Goal: Book appointment/travel/reservation

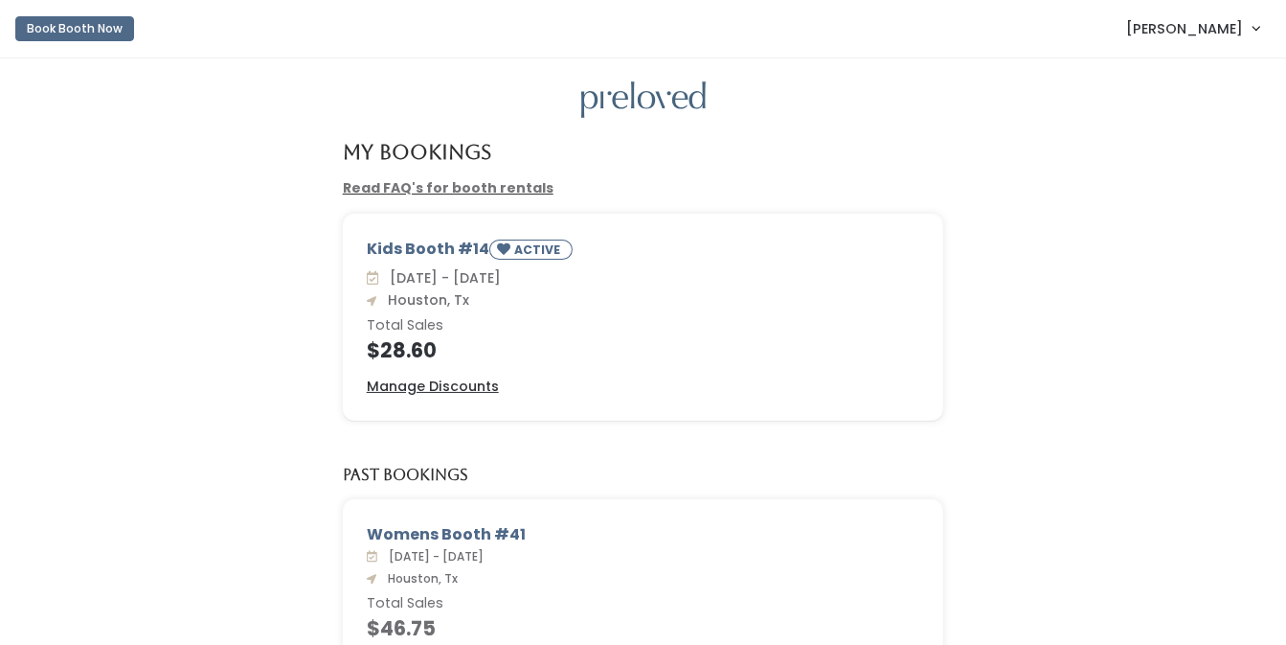
click at [82, 13] on link "Book Booth Now" at bounding box center [74, 29] width 119 height 42
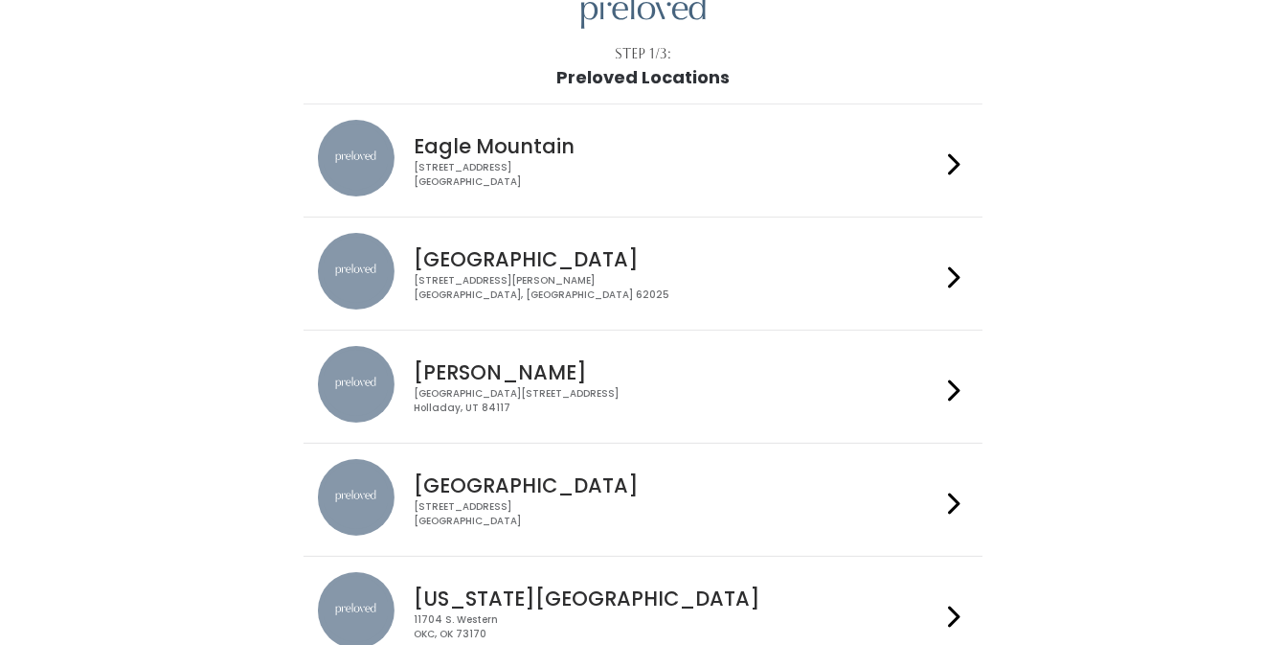
scroll to position [202, 0]
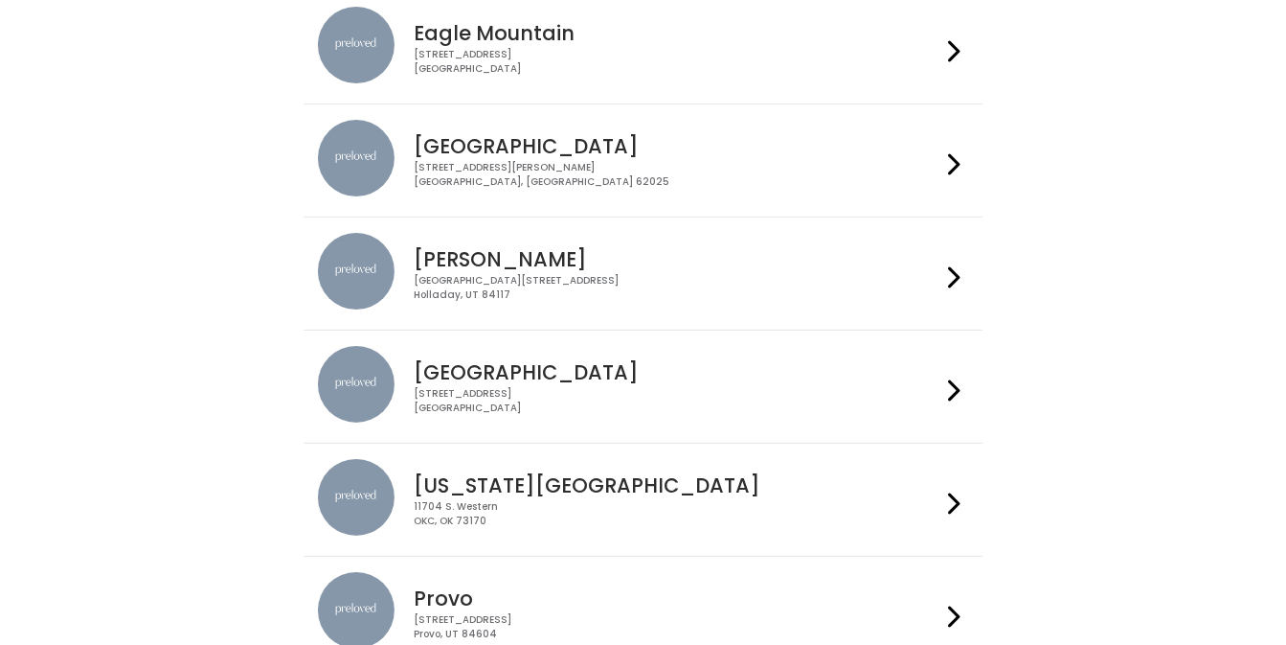
click at [560, 397] on div "3903 N Braeswood Blvd Houston, TX 77025" at bounding box center [677, 401] width 527 height 28
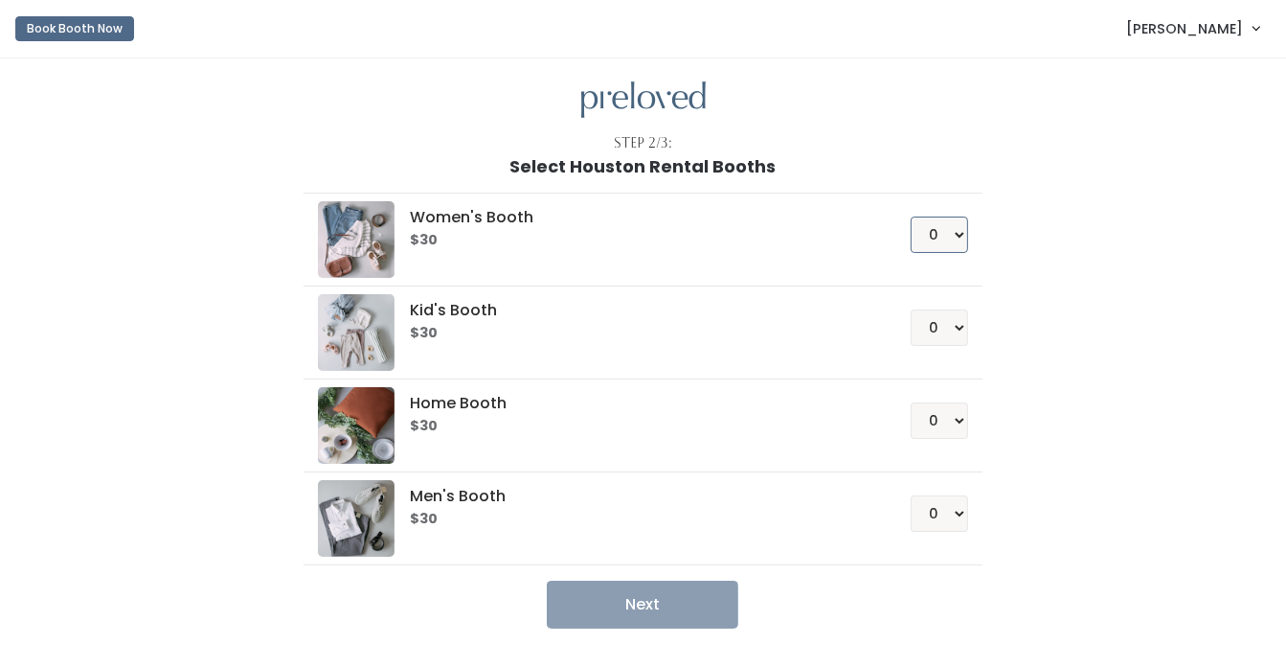
click at [911, 216] on select "0 1 2 3 4" at bounding box center [939, 234] width 57 height 36
select select "1"
click option "1" at bounding box center [0, 0] width 0 height 0
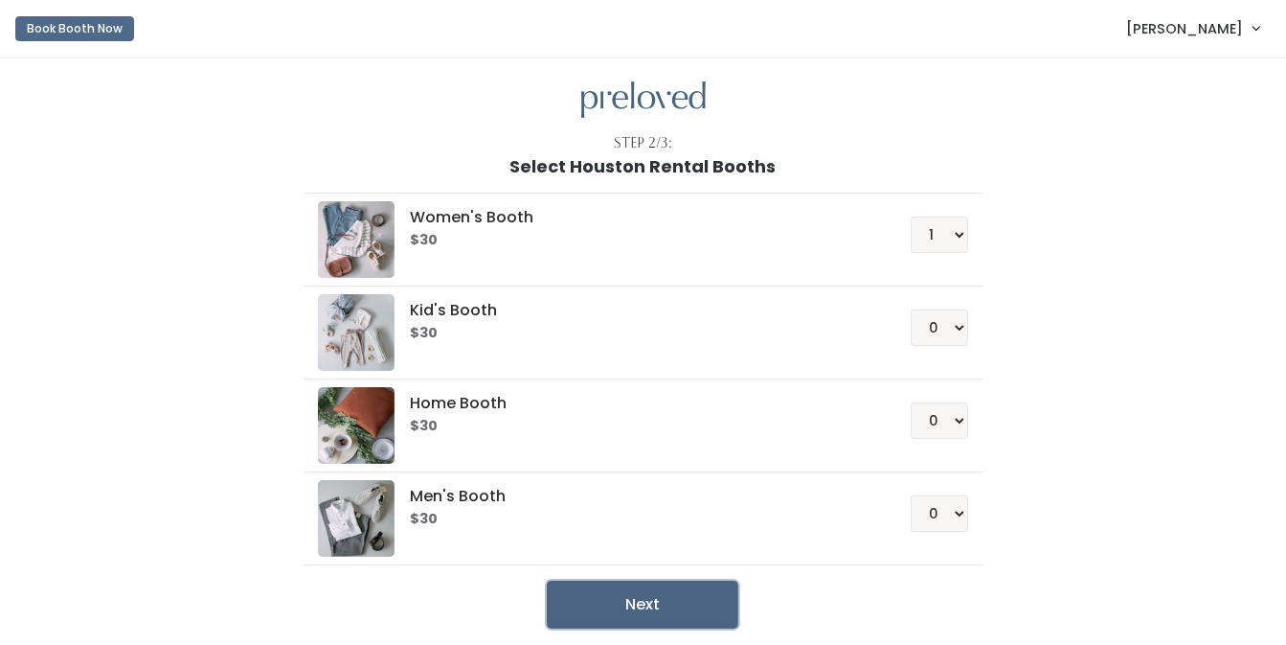
click at [649, 589] on button "Next" at bounding box center [643, 604] width 192 height 48
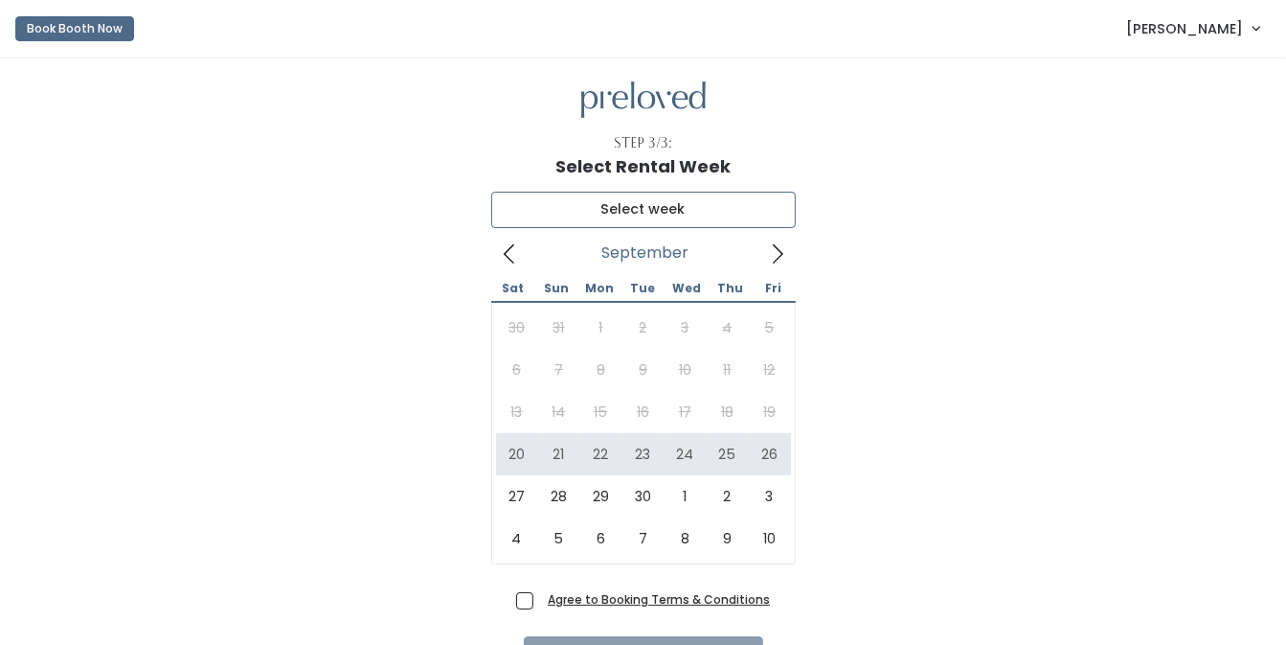
type input "[DATE] to [DATE]"
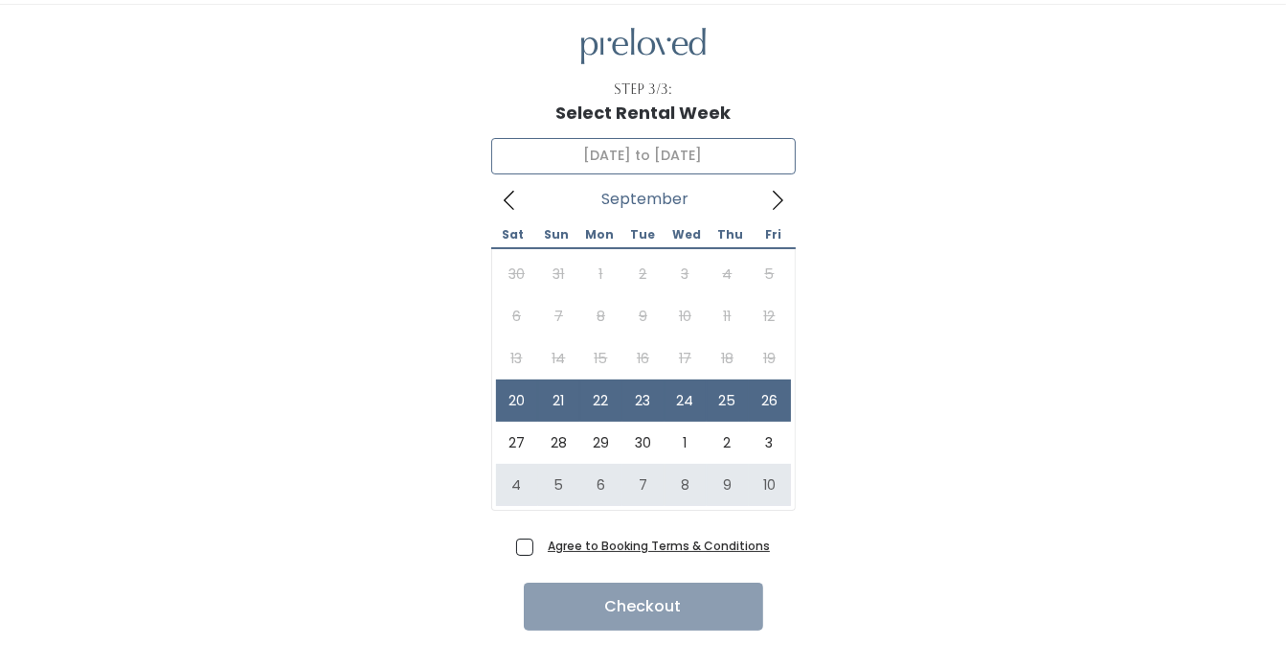
scroll to position [101, 0]
